Goal: Transaction & Acquisition: Purchase product/service

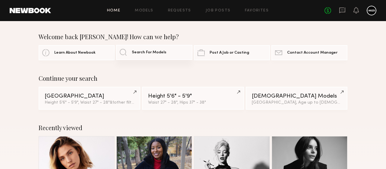
click at [148, 49] on link "Search For Models" at bounding box center [154, 52] width 76 height 15
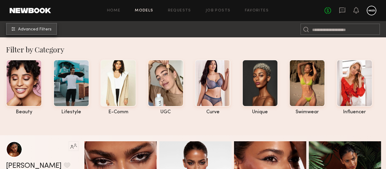
click at [40, 27] on button "Advanced Filters" at bounding box center [31, 29] width 51 height 12
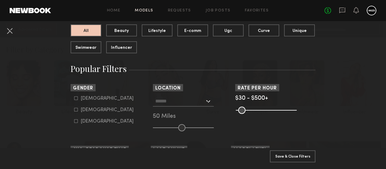
scroll to position [66, 0]
click at [84, 109] on div "Female" at bounding box center [107, 111] width 53 height 4
type input "**"
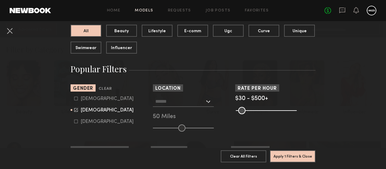
click at [177, 99] on input "text" at bounding box center [179, 101] width 49 height 10
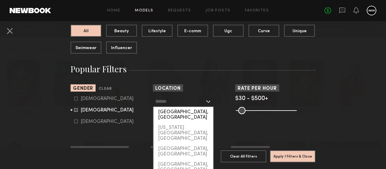
click at [175, 107] on div "[GEOGRAPHIC_DATA], [GEOGRAPHIC_DATA]" at bounding box center [184, 115] width 60 height 16
type input "**********"
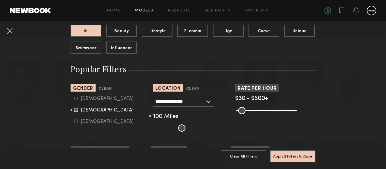
drag, startPoint x: 183, startPoint y: 127, endPoint x: 216, endPoint y: 128, distance: 33.8
type input "***"
click at [214, 128] on input "range" at bounding box center [183, 128] width 61 height 7
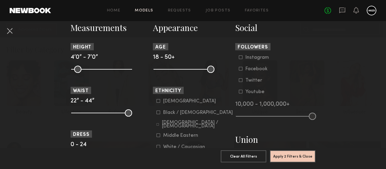
scroll to position [271, 0]
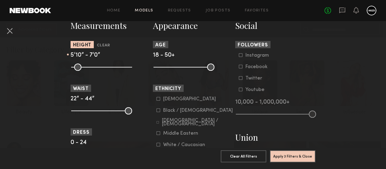
drag, startPoint x: 75, startPoint y: 66, endPoint x: 106, endPoint y: 66, distance: 32.0
type input "**"
click at [106, 66] on input "range" at bounding box center [101, 67] width 61 height 7
drag, startPoint x: 126, startPoint y: 66, endPoint x: 109, endPoint y: 67, distance: 17.5
type input "**"
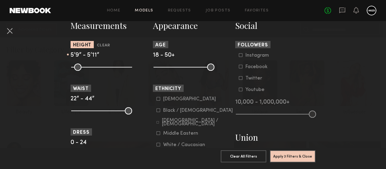
click at [109, 67] on input "range" at bounding box center [101, 67] width 61 height 7
drag, startPoint x: 103, startPoint y: 67, endPoint x: 107, endPoint y: 67, distance: 3.6
type input "**"
click at [107, 67] on input "range" at bounding box center [101, 67] width 61 height 7
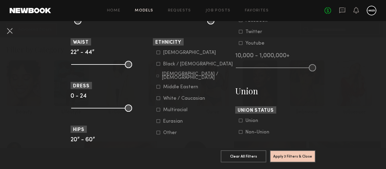
scroll to position [318, 0]
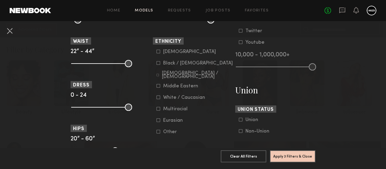
drag, startPoint x: 73, startPoint y: 60, endPoint x: 91, endPoint y: 59, distance: 17.6
click at [91, 59] on nb-browse-filter "Waist 22” - 44”" at bounding box center [111, 51] width 80 height 29
drag, startPoint x: 76, startPoint y: 64, endPoint x: 100, endPoint y: 65, distance: 24.4
type input "**"
click at [100, 65] on input "range" at bounding box center [101, 63] width 61 height 7
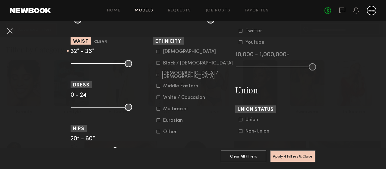
drag, startPoint x: 127, startPoint y: 64, endPoint x: 109, endPoint y: 66, distance: 17.9
type input "**"
click at [109, 66] on input "range" at bounding box center [101, 63] width 61 height 7
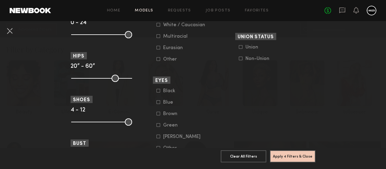
scroll to position [518, 0]
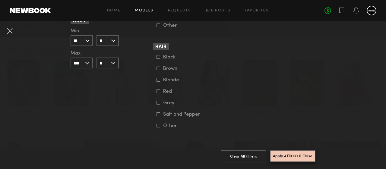
click at [286, 158] on button "Apply 4 Filters & Close" at bounding box center [293, 156] width 46 height 12
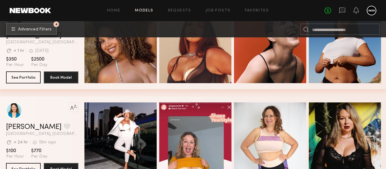
scroll to position [176, 0]
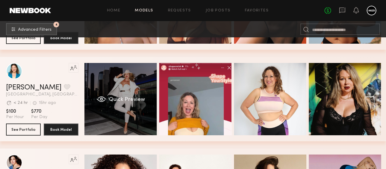
click at [122, 114] on div "Quick Preview" at bounding box center [120, 99] width 72 height 72
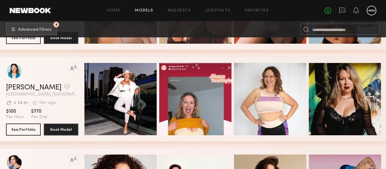
scroll to position [181, 0]
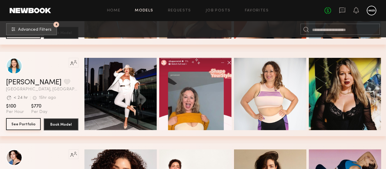
click at [21, 128] on button "See Portfolio" at bounding box center [23, 124] width 35 height 12
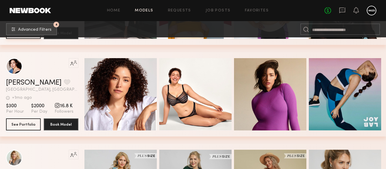
scroll to position [276, 0]
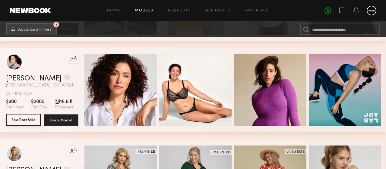
click at [27, 125] on button "See Portfolio" at bounding box center [23, 120] width 35 height 12
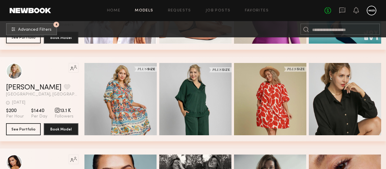
scroll to position [361, 0]
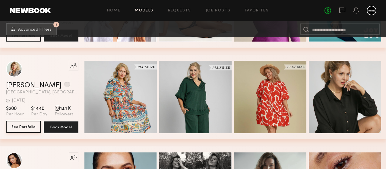
click at [30, 128] on button "See Portfolio" at bounding box center [23, 127] width 35 height 12
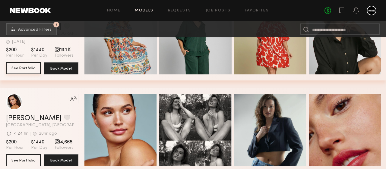
scroll to position [483, 0]
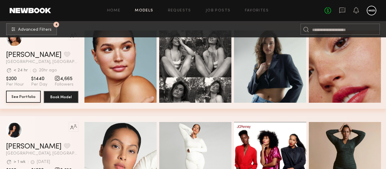
click at [30, 101] on button "See Portfolio" at bounding box center [23, 97] width 35 height 12
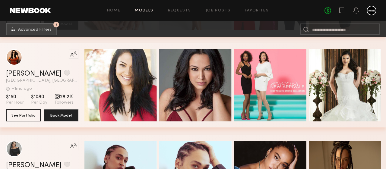
scroll to position [652, 0]
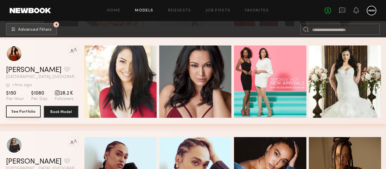
click at [27, 113] on button "See Portfolio" at bounding box center [23, 112] width 35 height 12
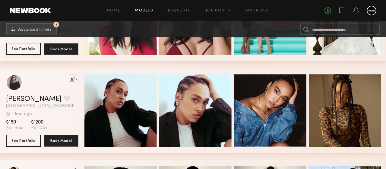
scroll to position [714, 0]
click at [17, 140] on button "See Portfolio" at bounding box center [23, 141] width 35 height 12
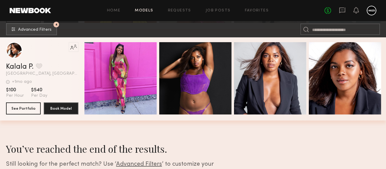
scroll to position [931, 0]
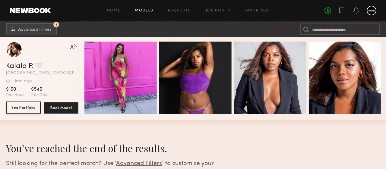
click at [23, 110] on button "See Portfolio" at bounding box center [23, 108] width 35 height 12
click at [148, 12] on link "Models" at bounding box center [144, 11] width 18 height 4
click at [18, 34] on button "4 Advanced Filters" at bounding box center [31, 29] width 51 height 12
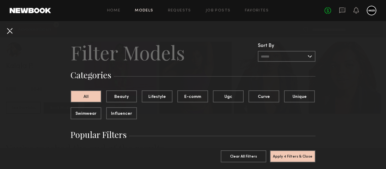
click at [10, 30] on button at bounding box center [10, 31] width 10 height 10
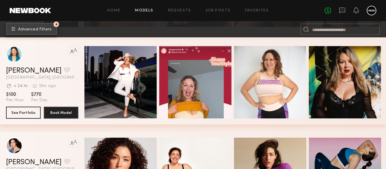
scroll to position [194, 0]
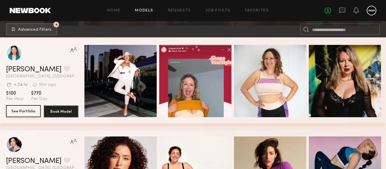
click at [31, 111] on button "See Portfolio" at bounding box center [23, 111] width 35 height 12
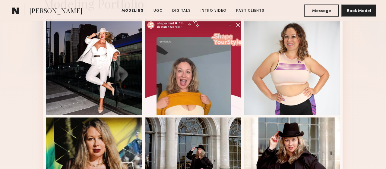
scroll to position [159, 0]
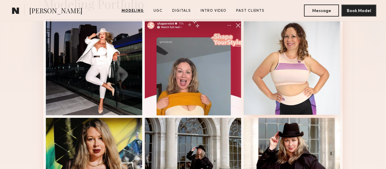
click at [286, 70] on div at bounding box center [292, 66] width 97 height 97
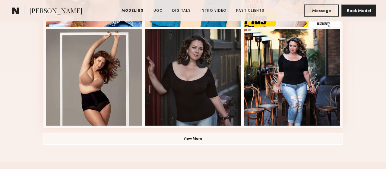
scroll to position [447, 0]
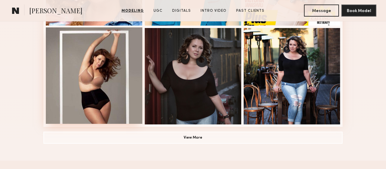
click at [120, 90] on div at bounding box center [94, 75] width 97 height 97
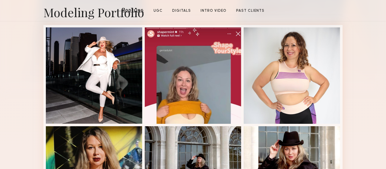
scroll to position [0, 0]
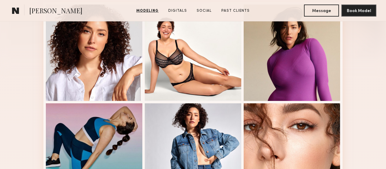
scroll to position [172, 0]
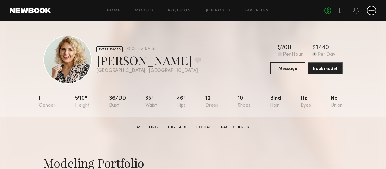
click at [341, 14] on link at bounding box center [342, 11] width 7 height 8
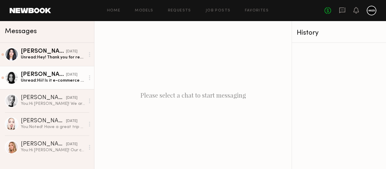
click at [30, 79] on div "Unread: Hii! Is it e-commerce or fit modeling?" at bounding box center [53, 81] width 64 height 6
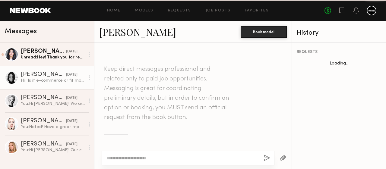
scroll to position [256, 0]
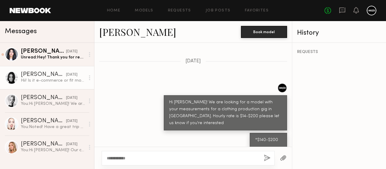
type textarea "**********"
click at [264, 161] on button "button" at bounding box center [267, 159] width 7 height 8
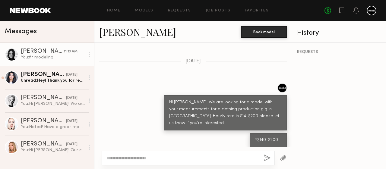
scroll to position [379, 0]
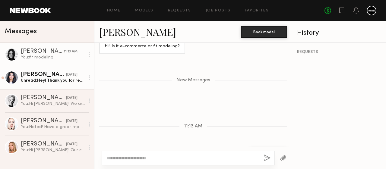
click at [46, 75] on div "Fifi K." at bounding box center [43, 75] width 45 height 6
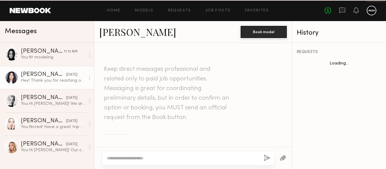
scroll to position [253, 0]
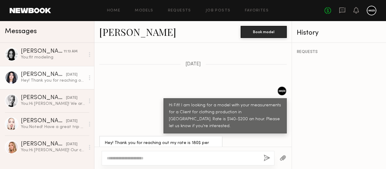
click at [140, 161] on textarea at bounding box center [183, 158] width 152 height 6
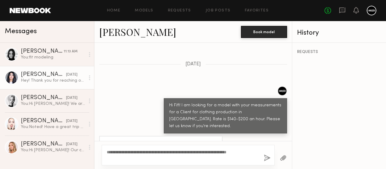
type textarea "**********"
click at [270, 157] on button "button" at bounding box center [267, 159] width 7 height 8
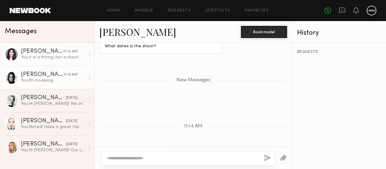
click at [42, 76] on div "Alayna L." at bounding box center [42, 75] width 43 height 6
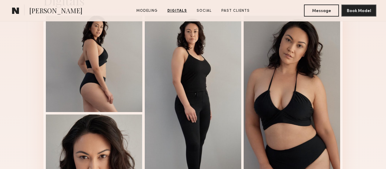
scroll to position [633, 0]
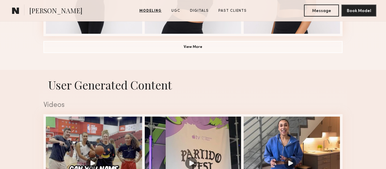
scroll to position [538, 0]
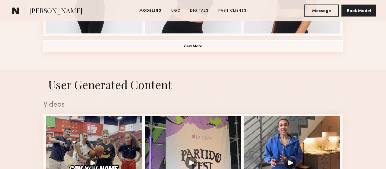
click at [251, 52] on button "View More" at bounding box center [192, 46] width 299 height 12
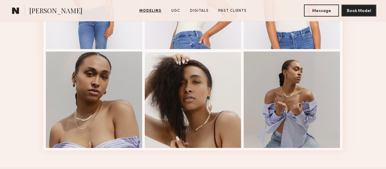
scroll to position [820, 0]
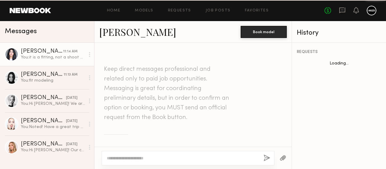
scroll to position [336, 0]
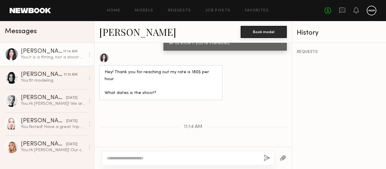
click at [181, 158] on textarea at bounding box center [183, 158] width 152 height 6
click at [196, 160] on textarea "**********" at bounding box center [183, 158] width 152 height 6
drag, startPoint x: 250, startPoint y: 158, endPoint x: 230, endPoint y: 157, distance: 19.9
click at [230, 157] on textarea "**********" at bounding box center [183, 158] width 152 height 6
click at [244, 160] on textarea "**********" at bounding box center [183, 158] width 152 height 6
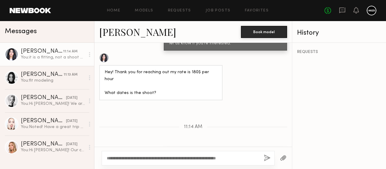
drag, startPoint x: 245, startPoint y: 161, endPoint x: 237, endPoint y: 160, distance: 7.6
click at [237, 160] on textarea "**********" at bounding box center [183, 158] width 152 height 6
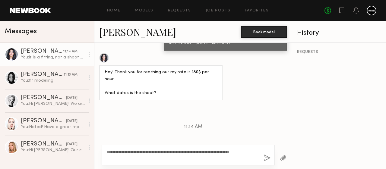
type textarea "**********"
click at [268, 157] on button "button" at bounding box center [267, 159] width 7 height 8
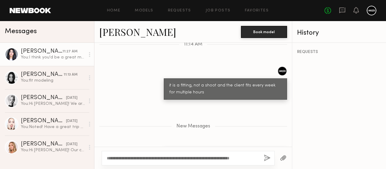
click at [38, 59] on div "You: I think you'd be a great match! please let us know if we can connect on in…" at bounding box center [53, 58] width 64 height 6
click at [12, 53] on div at bounding box center [12, 55] width 14 height 14
click at [102, 33] on link "Fifi K." at bounding box center [137, 31] width 77 height 13
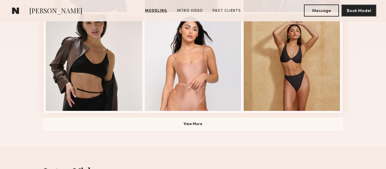
scroll to position [459, 0]
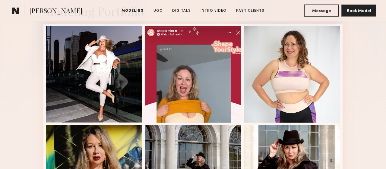
scroll to position [152, 0]
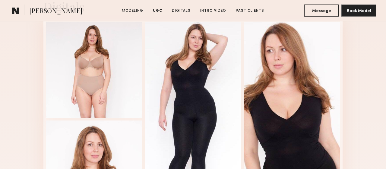
scroll to position [1017, 0]
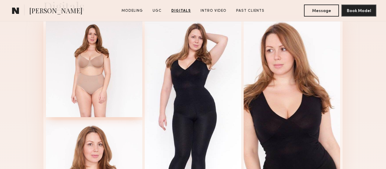
click at [117, 98] on div at bounding box center [94, 69] width 97 height 97
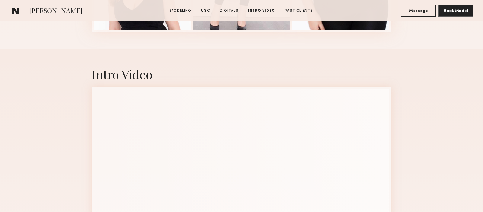
scroll to position [1579, 0]
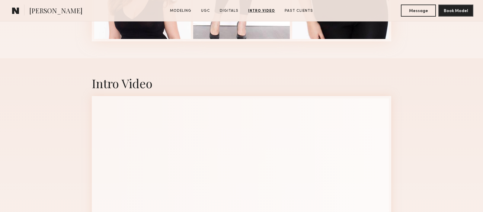
click at [73, 88] on div "Intro Video" at bounding box center [241, 170] width 483 height 225
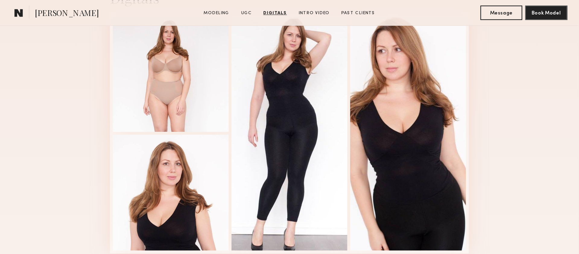
scroll to position [1410, 0]
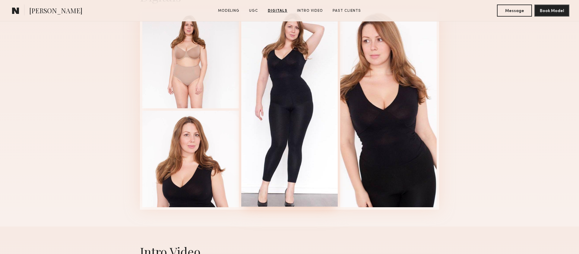
click at [297, 119] on div at bounding box center [289, 108] width 97 height 195
click at [170, 169] on div at bounding box center [190, 158] width 97 height 97
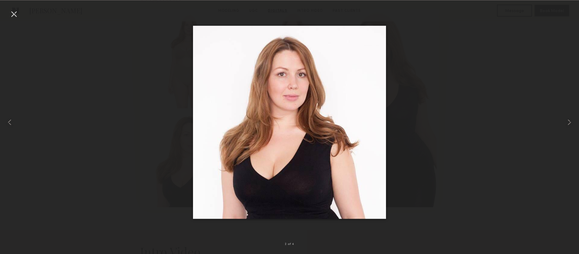
click at [12, 15] on div at bounding box center [14, 14] width 10 height 10
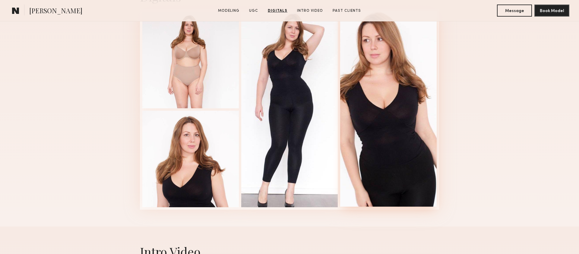
click at [386, 158] on div at bounding box center [388, 108] width 97 height 195
click at [199, 75] on div at bounding box center [190, 59] width 97 height 97
click at [184, 144] on div at bounding box center [190, 158] width 97 height 97
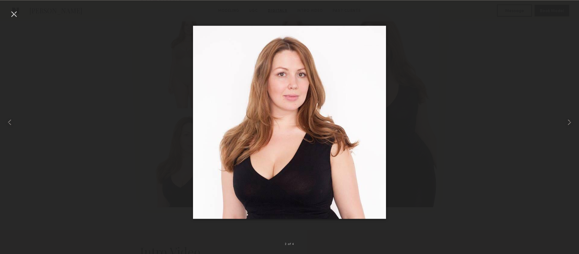
click at [300, 108] on img at bounding box center [289, 122] width 193 height 193
